Goal: Task Accomplishment & Management: Manage account settings

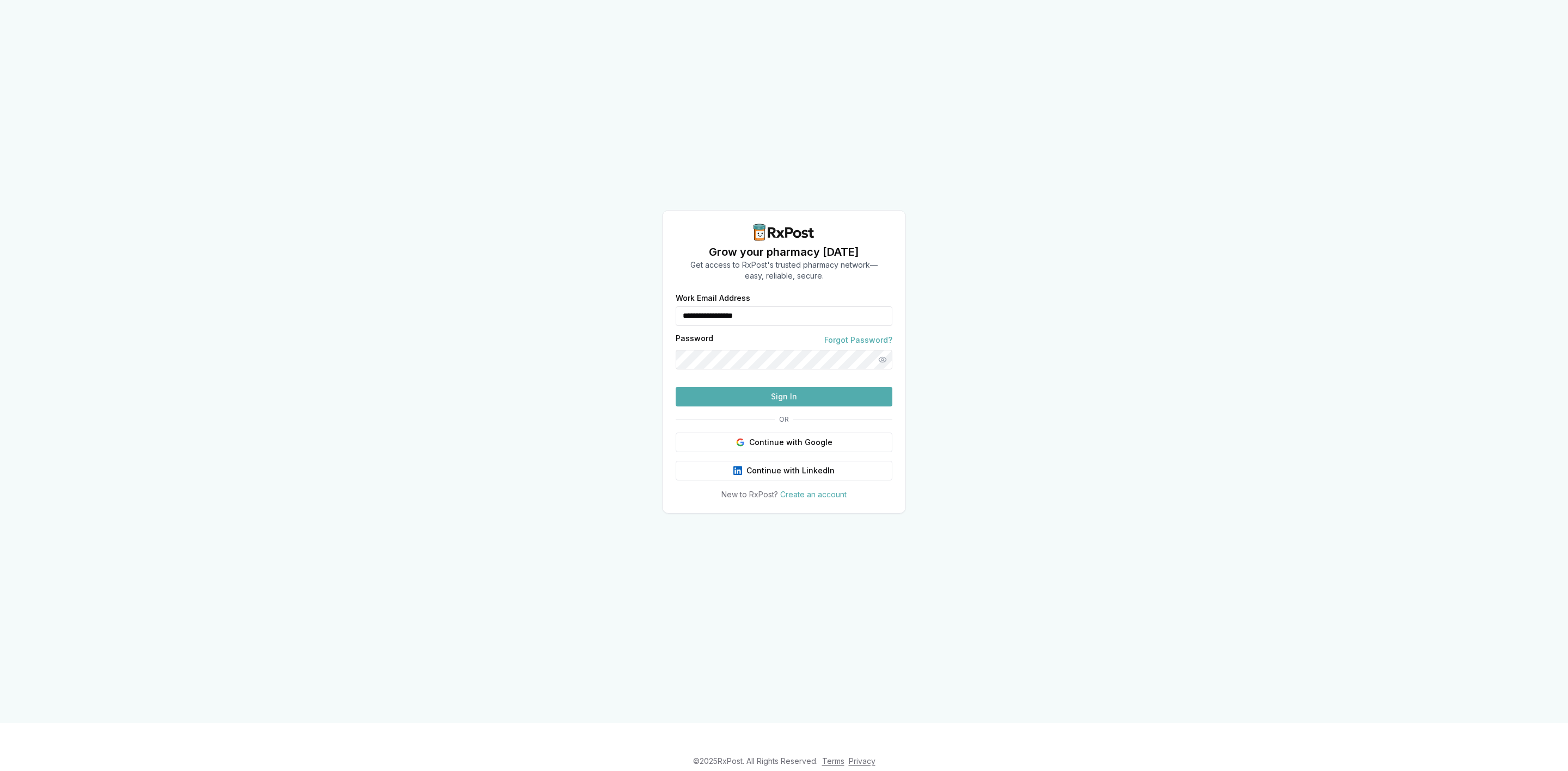
click at [833, 451] on div "**********" at bounding box center [784, 397] width 243 height 206
click at [832, 452] on button "Continue with Google" at bounding box center [784, 442] width 217 height 19
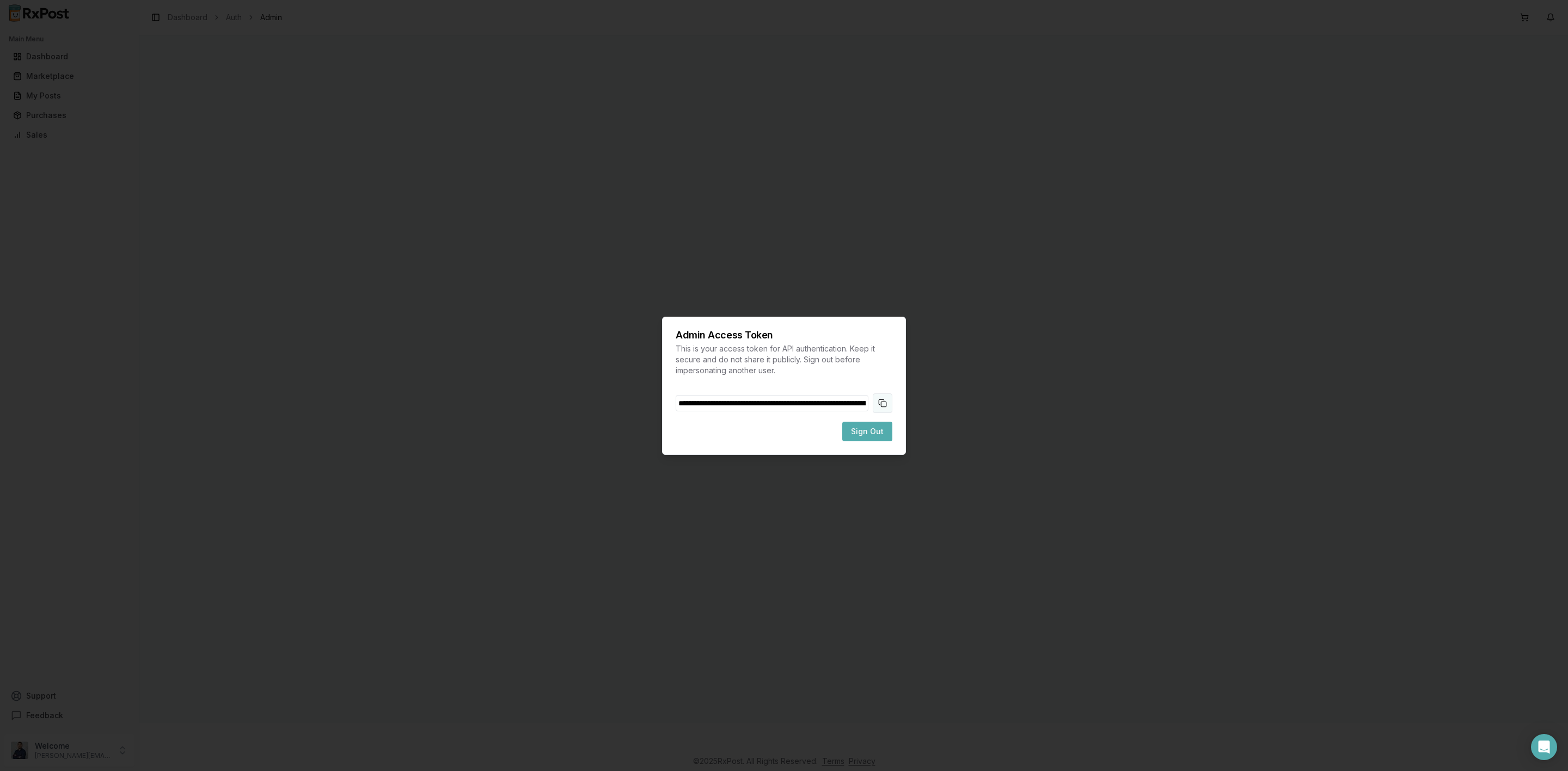
click at [874, 403] on button "Copy token to clipboard" at bounding box center [883, 403] width 19 height 19
click at [864, 434] on span "Sign Out" at bounding box center [867, 431] width 33 height 11
